Goal: Navigation & Orientation: Locate item on page

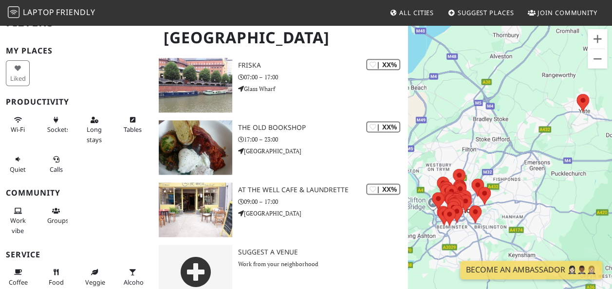
scroll to position [2468, 0]
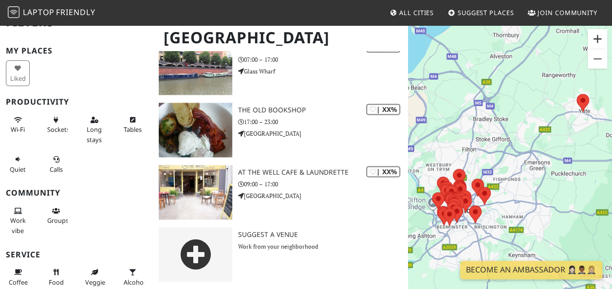
click at [597, 44] on button "Zoom in" at bounding box center [597, 38] width 19 height 19
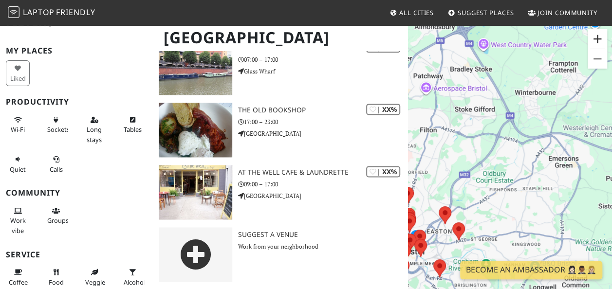
click at [597, 44] on button "Zoom in" at bounding box center [597, 38] width 19 height 19
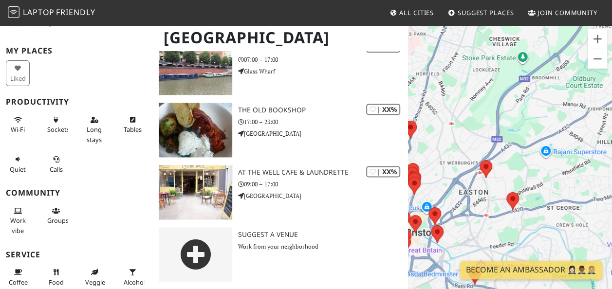
drag, startPoint x: 495, startPoint y: 165, endPoint x: 609, endPoint y: 58, distance: 155.8
click at [609, 58] on div at bounding box center [510, 168] width 204 height 289
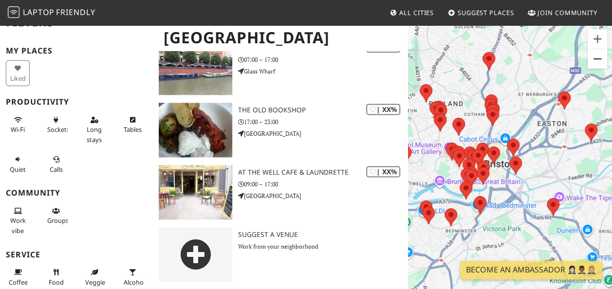
drag, startPoint x: 519, startPoint y: 139, endPoint x: 600, endPoint y: 68, distance: 107.0
click at [600, 68] on div "Map Data Map data ©2025 Google Map data ©2025 Google 500 m Click to toggle betw…" at bounding box center [510, 168] width 204 height 289
click at [592, 99] on div at bounding box center [510, 168] width 204 height 289
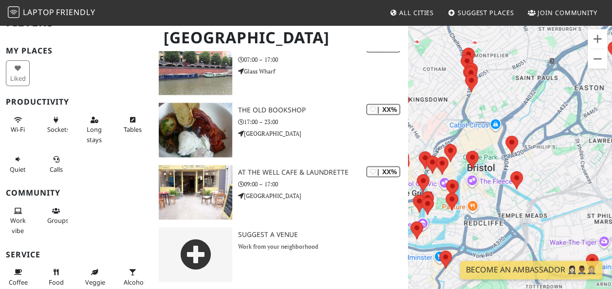
drag, startPoint x: 542, startPoint y: 146, endPoint x: 619, endPoint y: 84, distance: 99.5
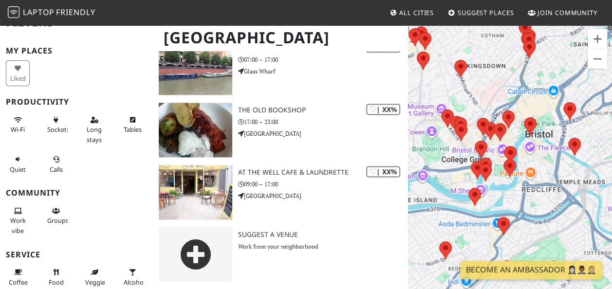
drag, startPoint x: 562, startPoint y: 185, endPoint x: 621, endPoint y: 151, distance: 68.4
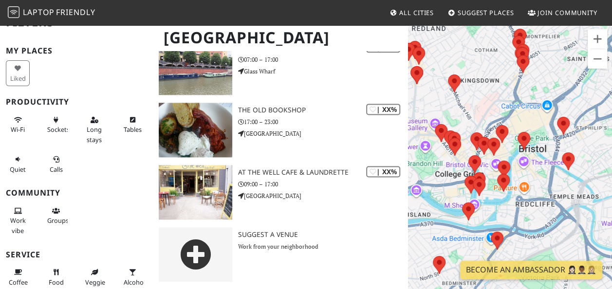
drag, startPoint x: 598, startPoint y: 134, endPoint x: 591, endPoint y: 150, distance: 18.1
click at [591, 150] on div at bounding box center [510, 168] width 204 height 289
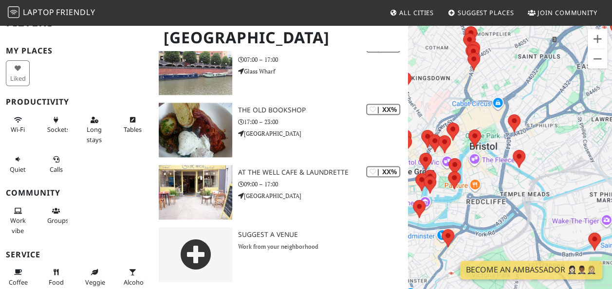
drag, startPoint x: 593, startPoint y: 155, endPoint x: 545, endPoint y: 153, distance: 48.8
click at [545, 153] on div at bounding box center [510, 168] width 204 height 289
